Goal: Information Seeking & Learning: Learn about a topic

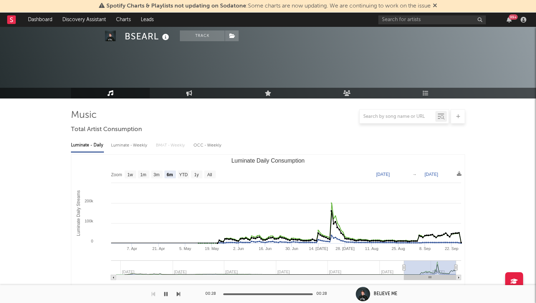
select select "6m"
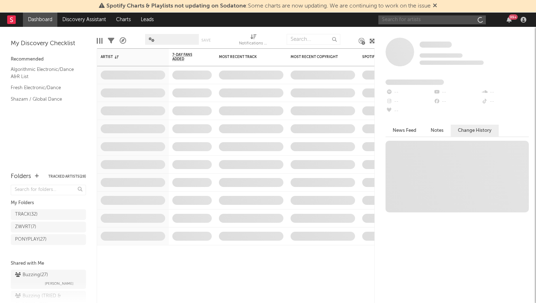
click at [424, 22] on input "text" at bounding box center [431, 19] width 107 height 9
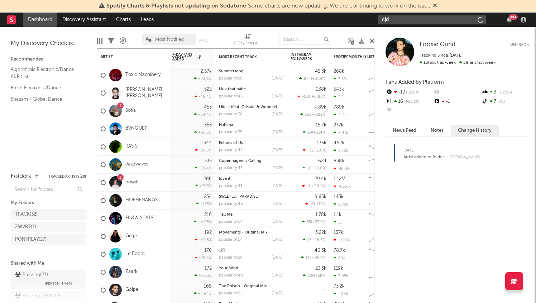
type input "cjdj"
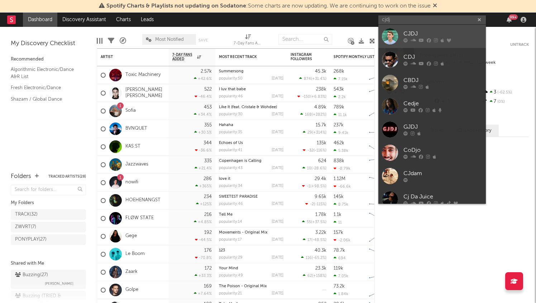
click at [428, 33] on div "CJDJ" at bounding box center [442, 34] width 79 height 9
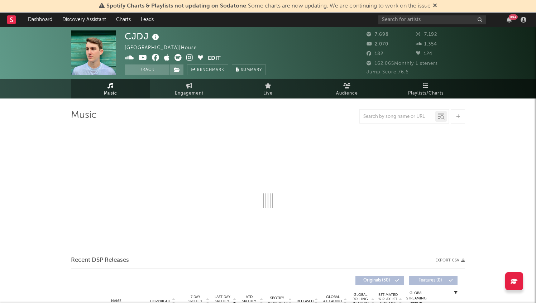
select select "6m"
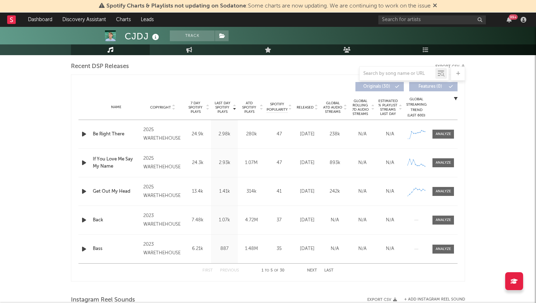
scroll to position [278, 0]
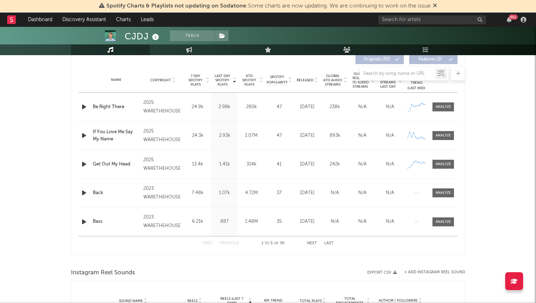
click at [83, 134] on icon "button" at bounding box center [84, 135] width 8 height 9
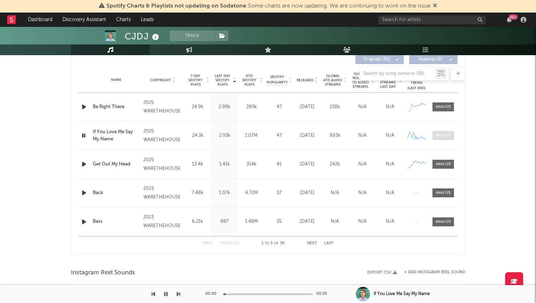
click at [443, 132] on span at bounding box center [442, 135] width 21 height 9
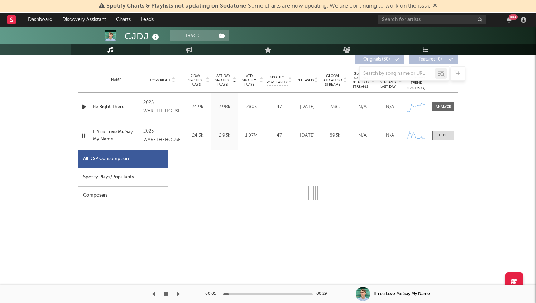
select select "1w"
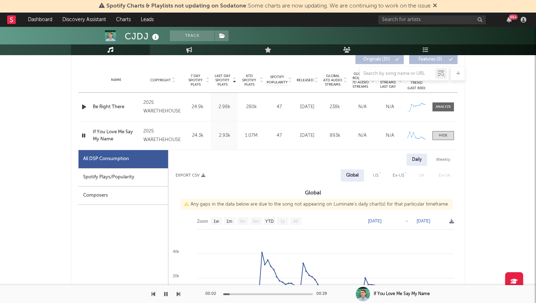
click at [142, 178] on div "Spotify Plays/Popularity" at bounding box center [123, 177] width 90 height 18
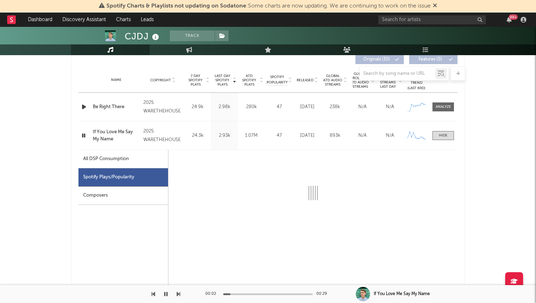
select select "1w"
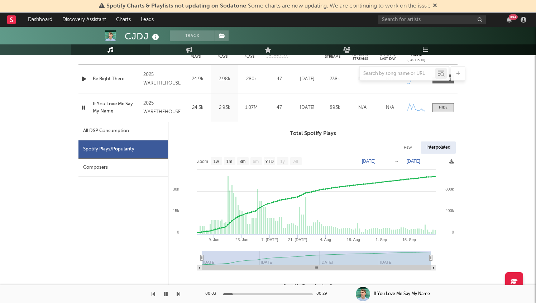
scroll to position [307, 0]
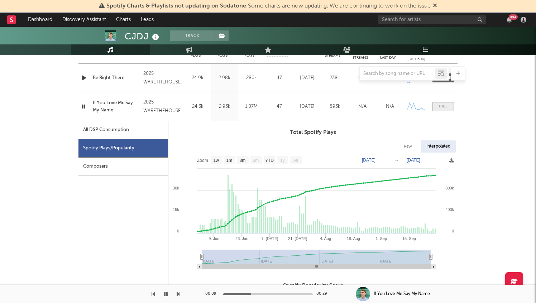
click at [446, 104] on span at bounding box center [442, 106] width 21 height 9
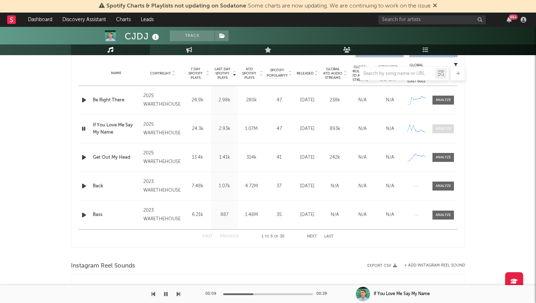
scroll to position [283, 0]
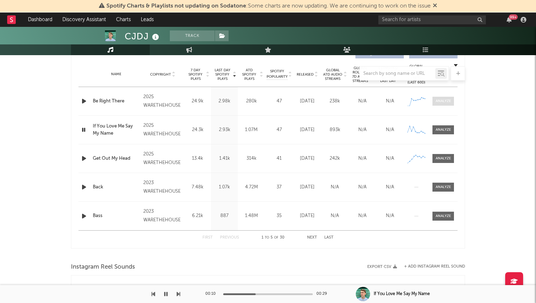
click at [446, 101] on div at bounding box center [443, 101] width 15 height 5
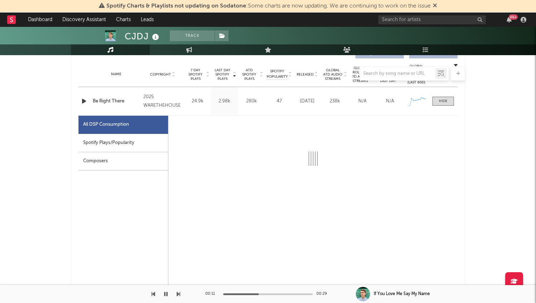
select select "1w"
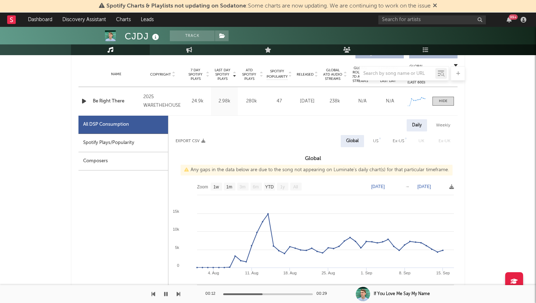
click at [104, 146] on div "Spotify Plays/Popularity" at bounding box center [123, 143] width 90 height 18
select select "1w"
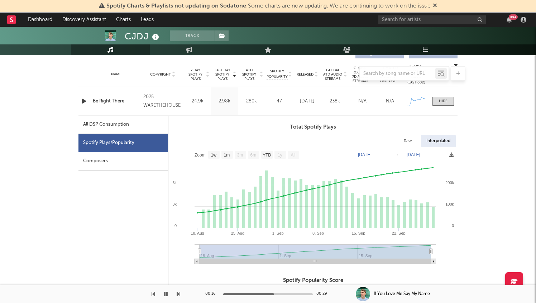
click at [82, 102] on icon "button" at bounding box center [84, 101] width 8 height 9
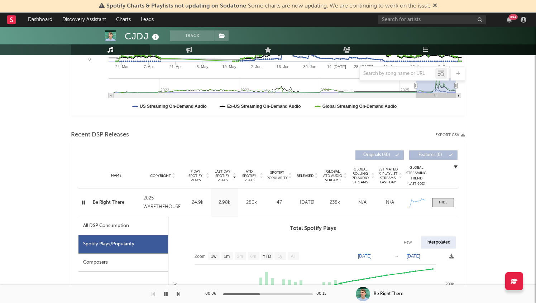
scroll to position [72, 0]
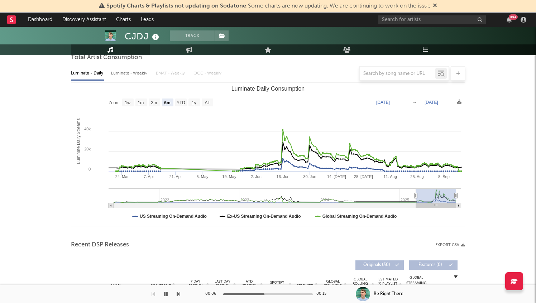
click at [8, 23] on rect at bounding box center [11, 19] width 9 height 9
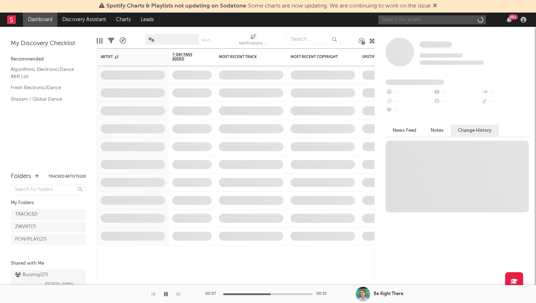
click at [411, 16] on input "text" at bounding box center [431, 19] width 107 height 9
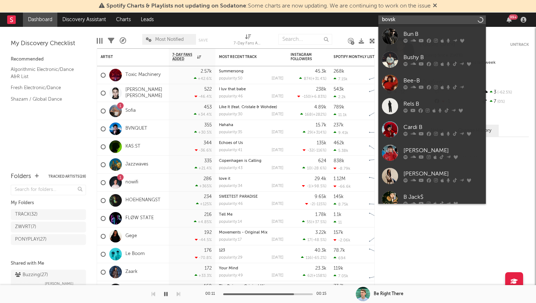
type input "bovski"
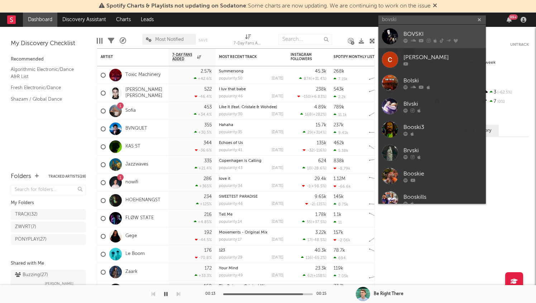
click at [457, 30] on div "BOVSKI" at bounding box center [442, 34] width 79 height 9
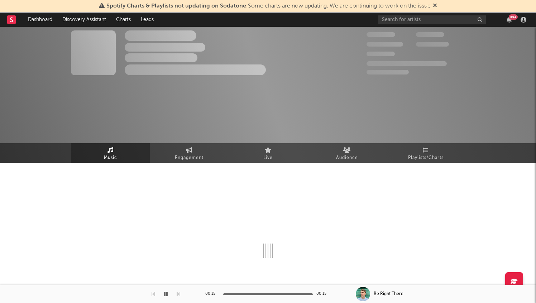
select select "6m"
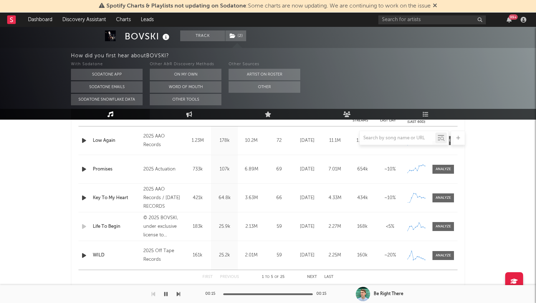
scroll to position [333, 0]
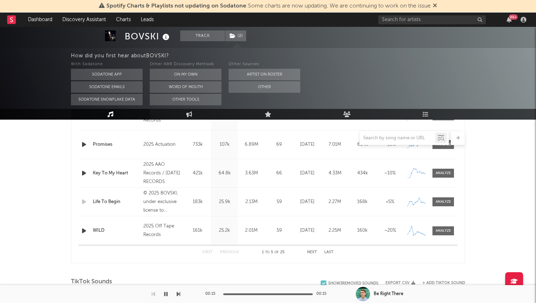
click at [315, 254] on button "Next" at bounding box center [312, 252] width 10 height 4
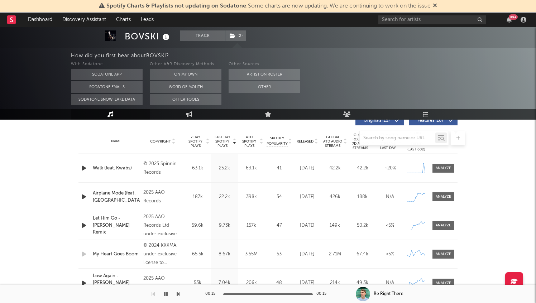
scroll to position [278, 0]
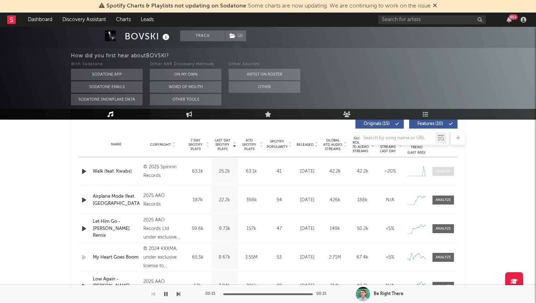
click at [443, 170] on div at bounding box center [443, 171] width 15 height 5
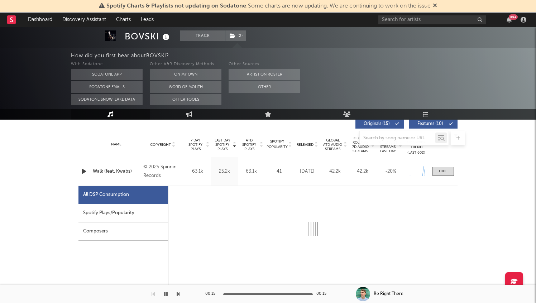
click at [130, 214] on div "Spotify Plays/Popularity" at bounding box center [123, 213] width 90 height 18
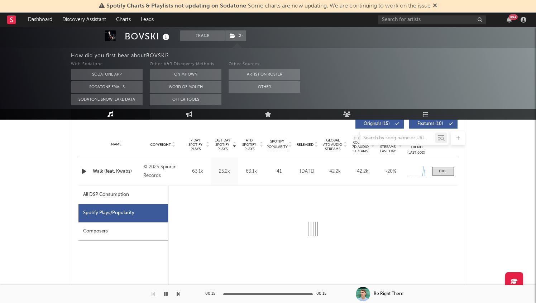
select select "1w"
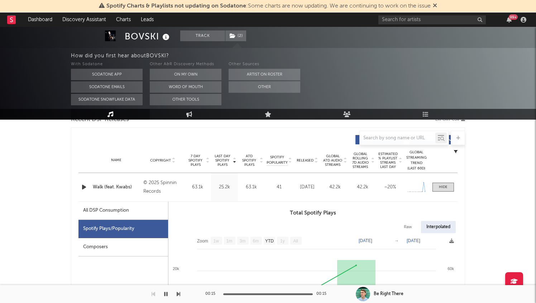
scroll to position [260, 0]
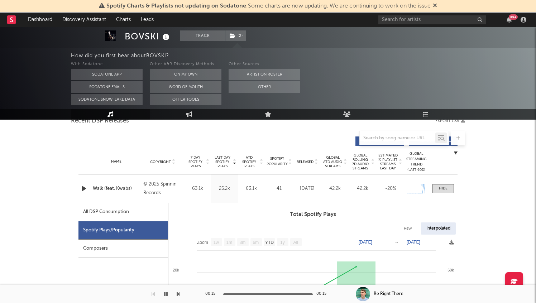
click at [448, 193] on div "Name Walk (feat. Kwabs) Copyright © 2025 Spinnin Records Label Spinnin' Records…" at bounding box center [267, 188] width 379 height 28
click at [447, 189] on div at bounding box center [443, 188] width 9 height 5
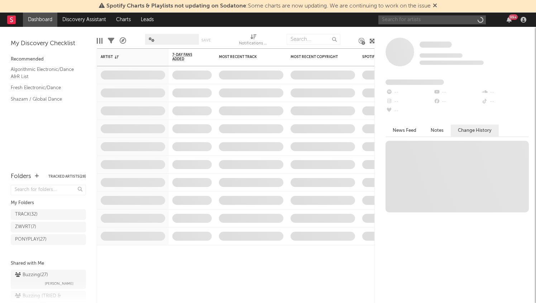
click at [403, 23] on input "text" at bounding box center [431, 19] width 107 height 9
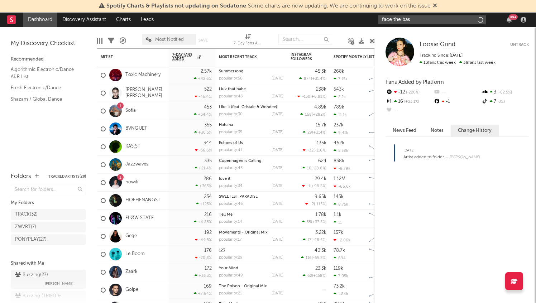
type input "face the bass"
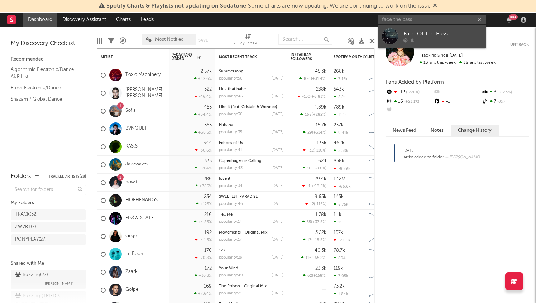
click at [428, 35] on div "Face Of The Bass" at bounding box center [442, 34] width 79 height 9
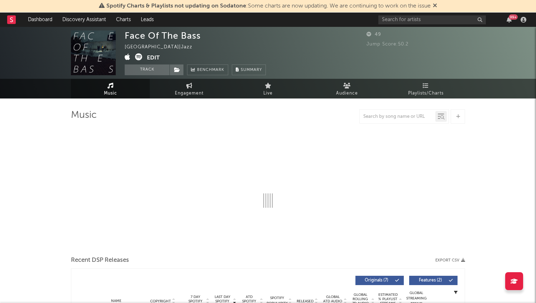
select select "1w"
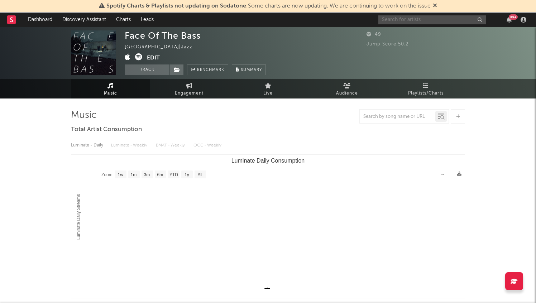
click at [425, 17] on input "text" at bounding box center [431, 19] width 107 height 9
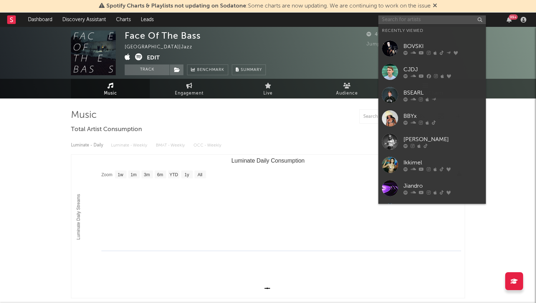
type input "l"
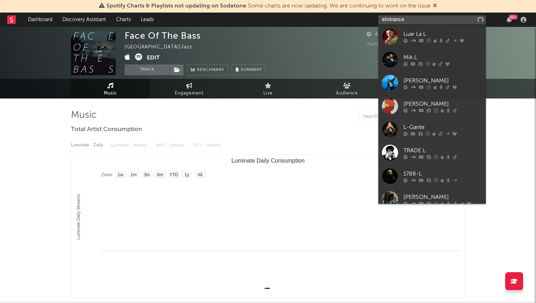
type input "elotrance"
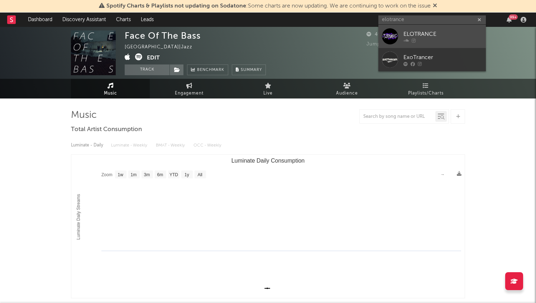
click at [439, 29] on link "ELOTRANCE" at bounding box center [431, 36] width 107 height 23
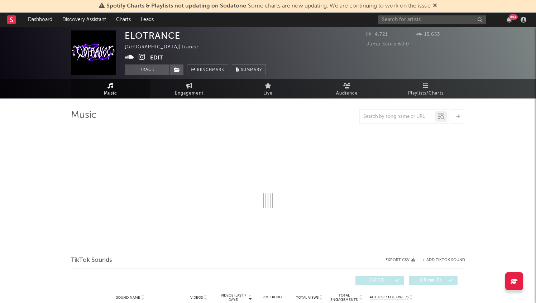
select select "1w"
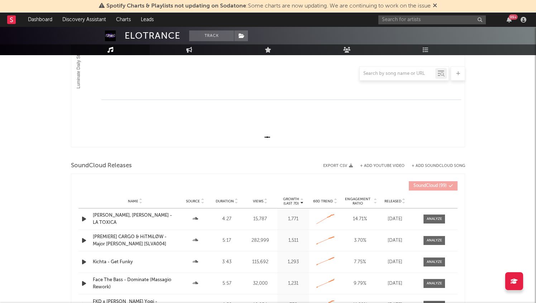
scroll to position [236, 0]
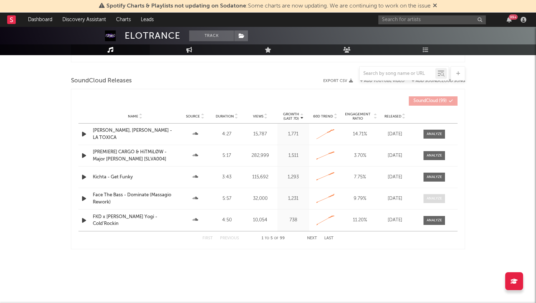
click at [432, 201] on div at bounding box center [434, 198] width 15 height 5
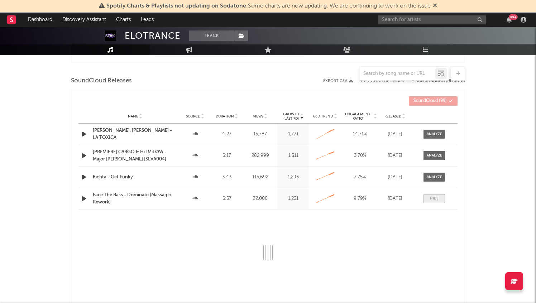
select select "6m"
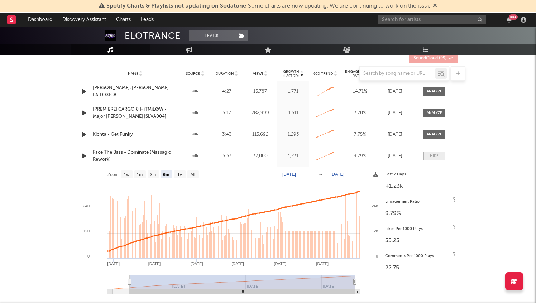
scroll to position [291, 0]
